Goal: Navigation & Orientation: Find specific page/section

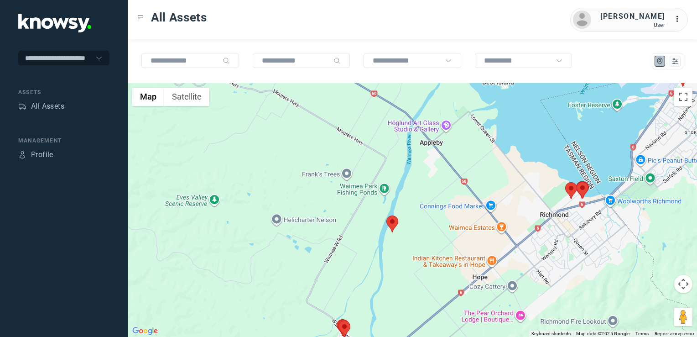
drag, startPoint x: 365, startPoint y: 253, endPoint x: 380, endPoint y: 229, distance: 28.5
click at [370, 240] on div at bounding box center [412, 210] width 569 height 254
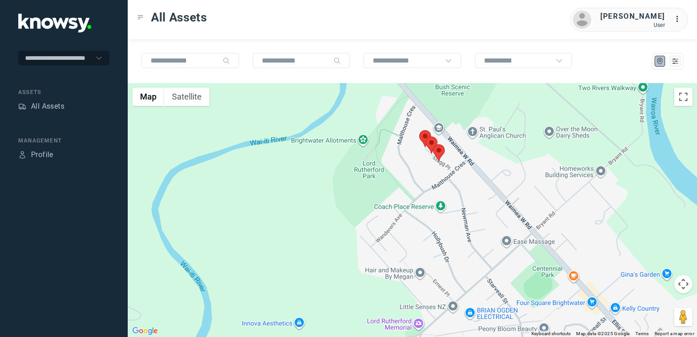
click at [425, 135] on img at bounding box center [425, 138] width 12 height 17
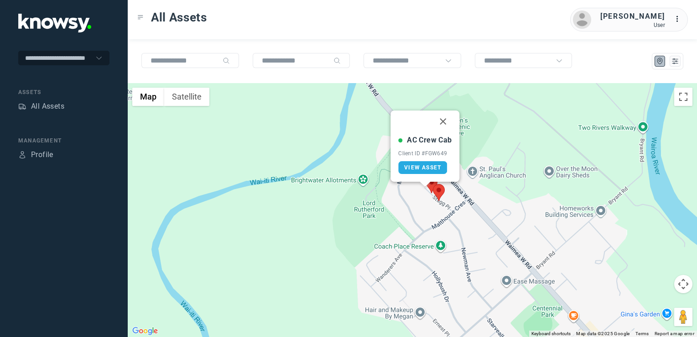
drag, startPoint x: 440, startPoint y: 123, endPoint x: 432, endPoint y: 144, distance: 21.8
click at [440, 123] on button "Close" at bounding box center [443, 121] width 22 height 22
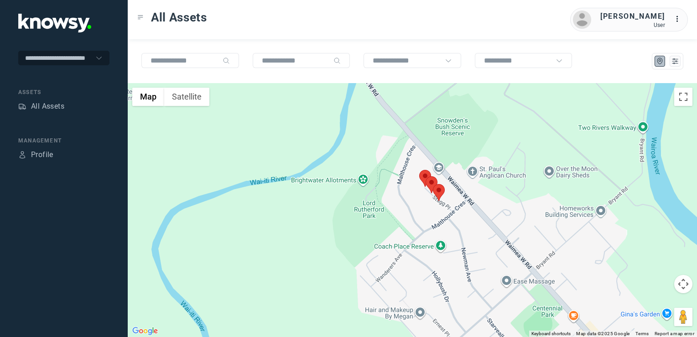
click at [429, 177] on img at bounding box center [432, 184] width 12 height 17
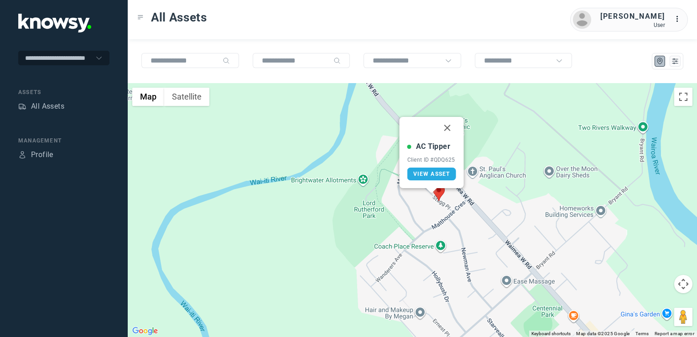
click at [445, 127] on button "Close" at bounding box center [448, 128] width 22 height 22
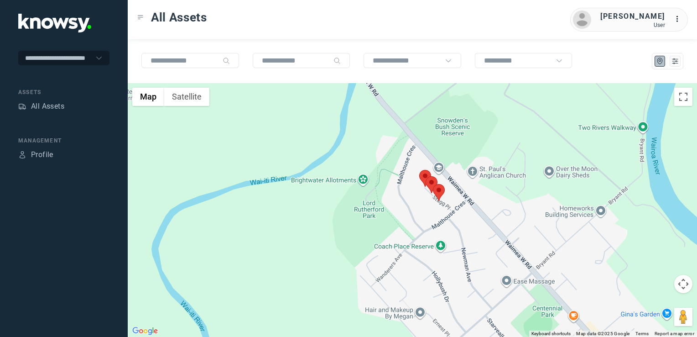
click at [441, 190] on img at bounding box center [439, 192] width 12 height 17
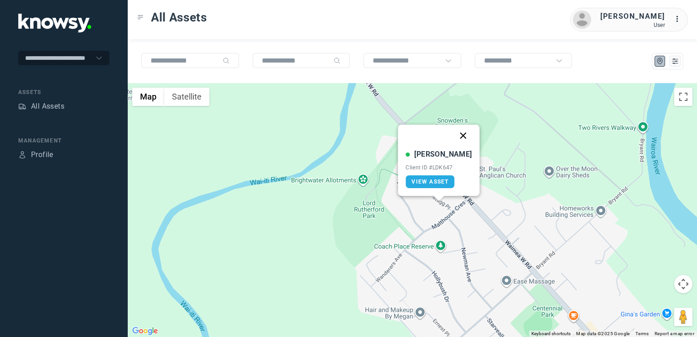
click at [456, 136] on button "Close" at bounding box center [463, 136] width 22 height 22
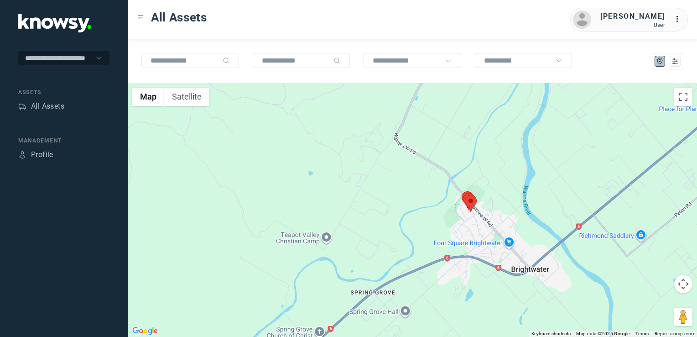
drag, startPoint x: 447, startPoint y: 222, endPoint x: 457, endPoint y: 194, distance: 29.0
click at [452, 202] on div "To navigate, press the arrow keys." at bounding box center [412, 210] width 569 height 254
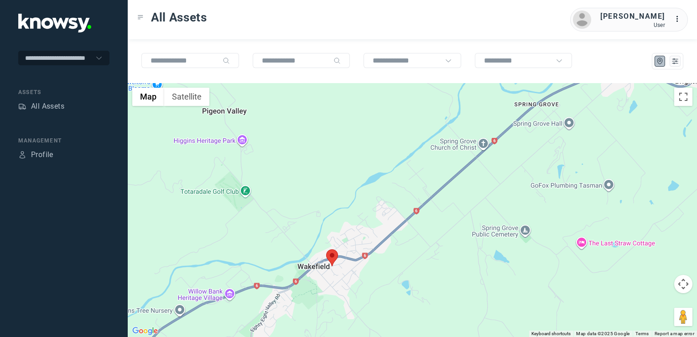
click at [334, 251] on img at bounding box center [332, 257] width 12 height 17
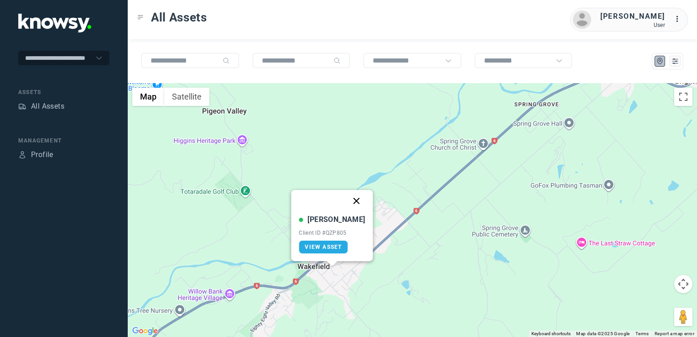
click at [348, 199] on button "Close" at bounding box center [357, 201] width 22 height 22
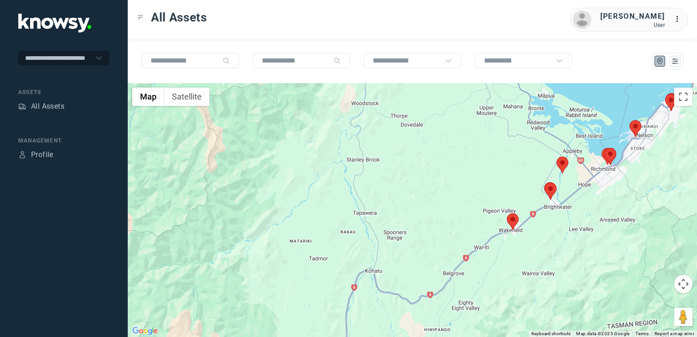
click at [484, 231] on div "To navigate, press the arrow keys." at bounding box center [412, 210] width 569 height 254
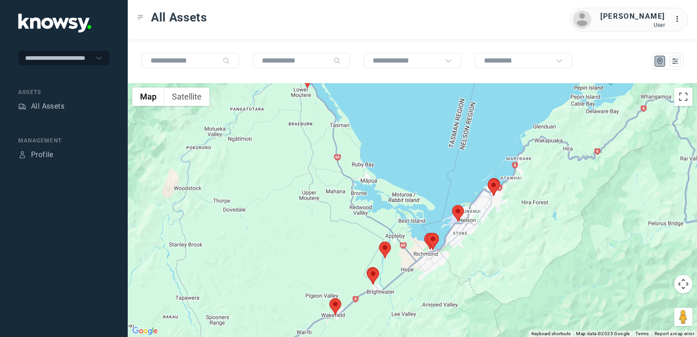
click at [440, 256] on div at bounding box center [412, 210] width 569 height 254
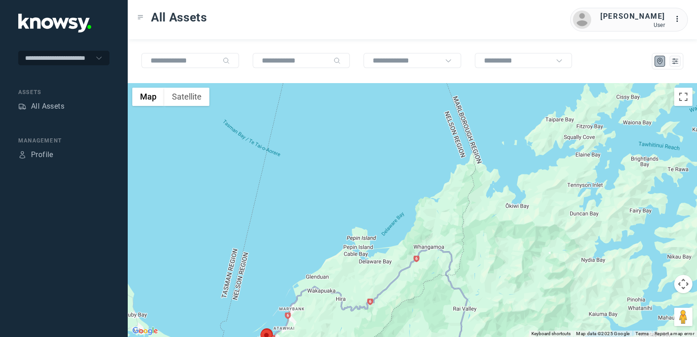
click at [441, 271] on div at bounding box center [412, 210] width 569 height 254
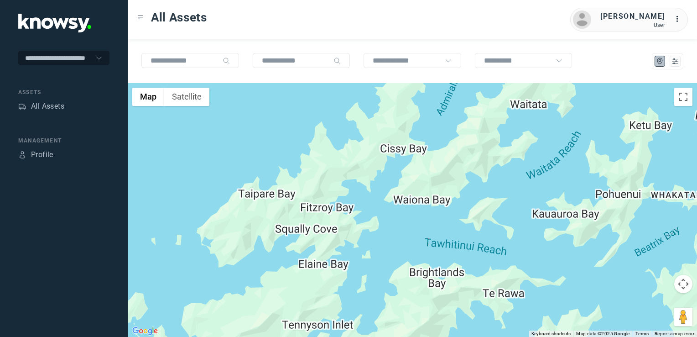
click at [600, 128] on div at bounding box center [412, 210] width 569 height 254
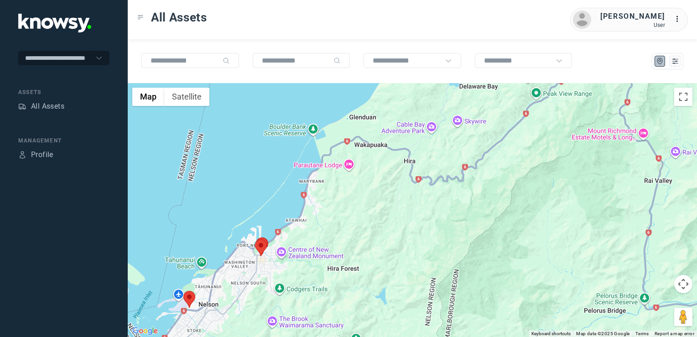
drag, startPoint x: 403, startPoint y: 234, endPoint x: 418, endPoint y: 213, distance: 26.3
click at [412, 216] on div at bounding box center [412, 210] width 569 height 254
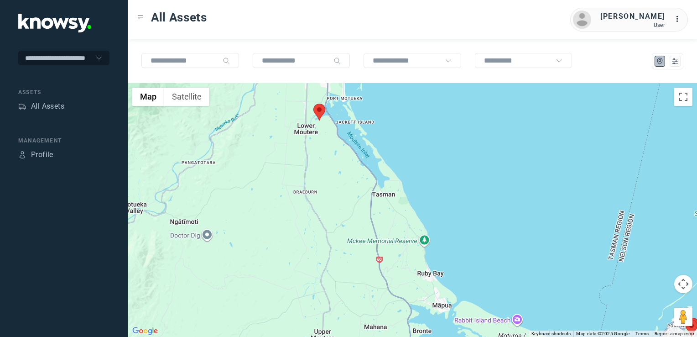
drag, startPoint x: 337, startPoint y: 192, endPoint x: 338, endPoint y: 201, distance: 8.3
click at [337, 201] on div at bounding box center [412, 210] width 569 height 254
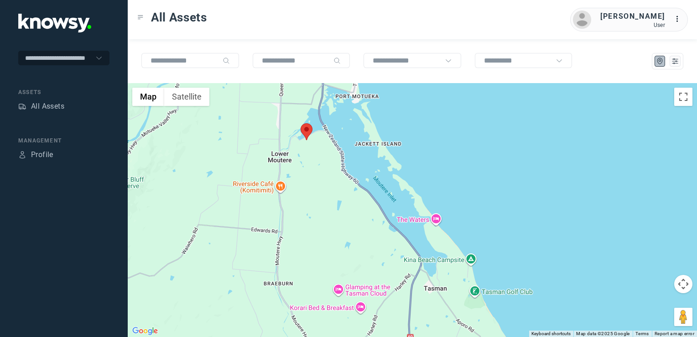
drag, startPoint x: 318, startPoint y: 183, endPoint x: 322, endPoint y: 201, distance: 18.1
click at [325, 207] on div at bounding box center [412, 210] width 569 height 254
